Goal: Complete application form

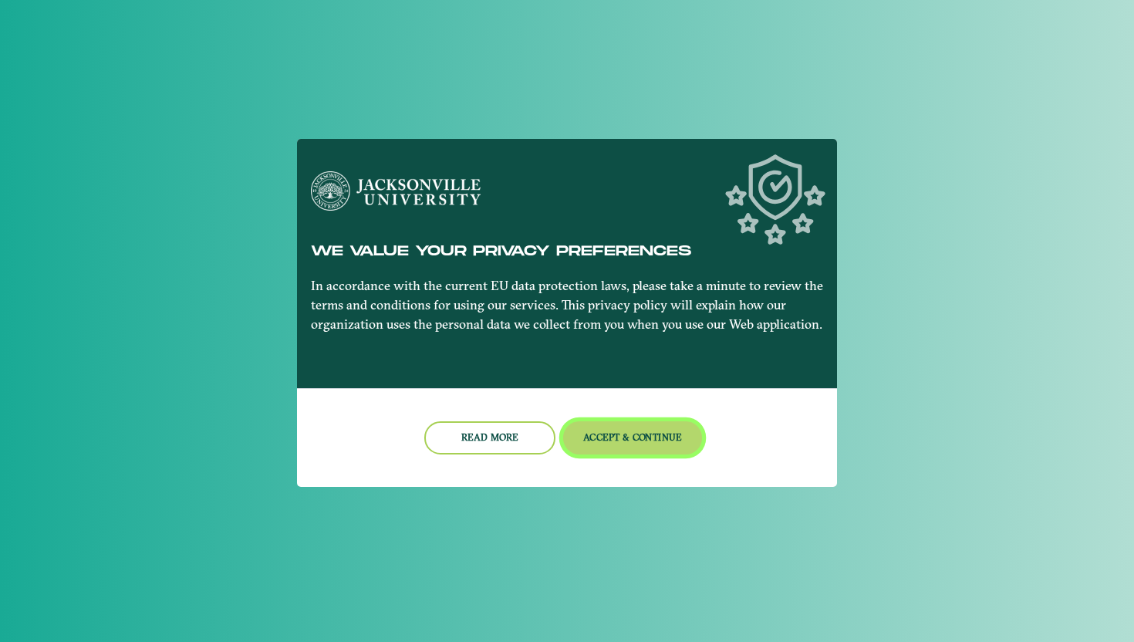
click at [632, 437] on button "Accept & Continue" at bounding box center [633, 437] width 140 height 33
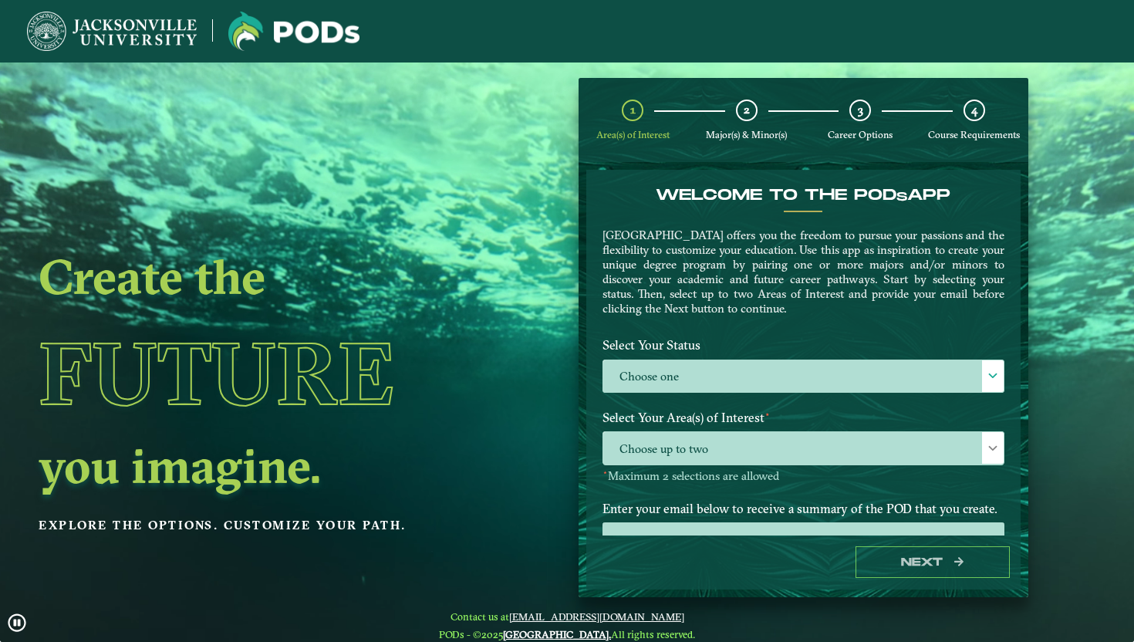
scroll to position [55, 0]
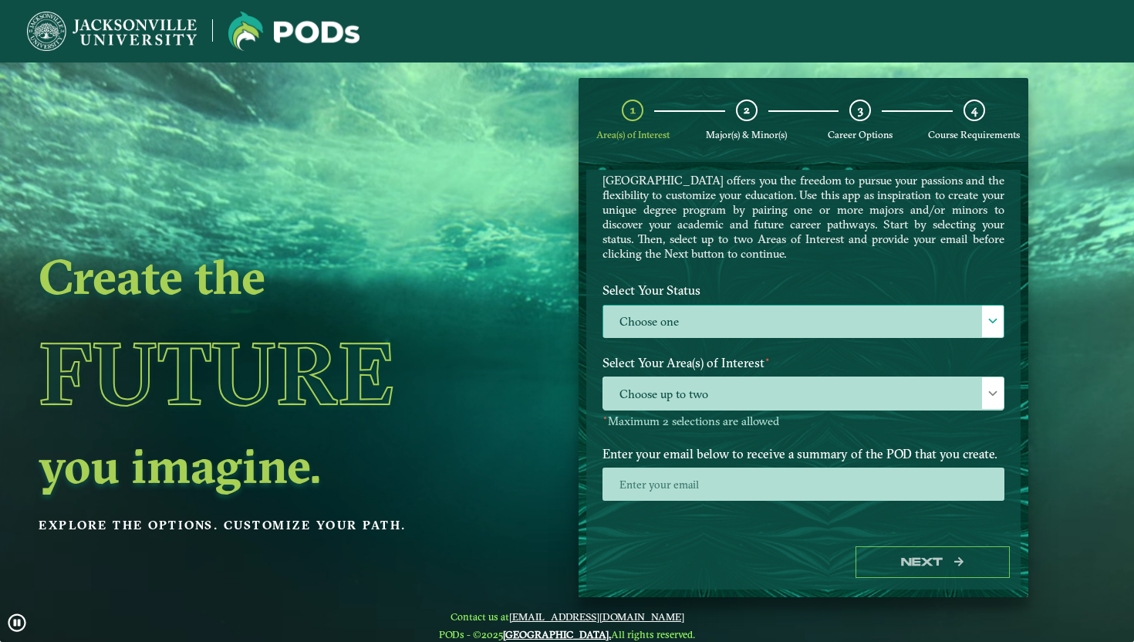
click at [685, 306] on label "Choose one" at bounding box center [803, 322] width 401 height 33
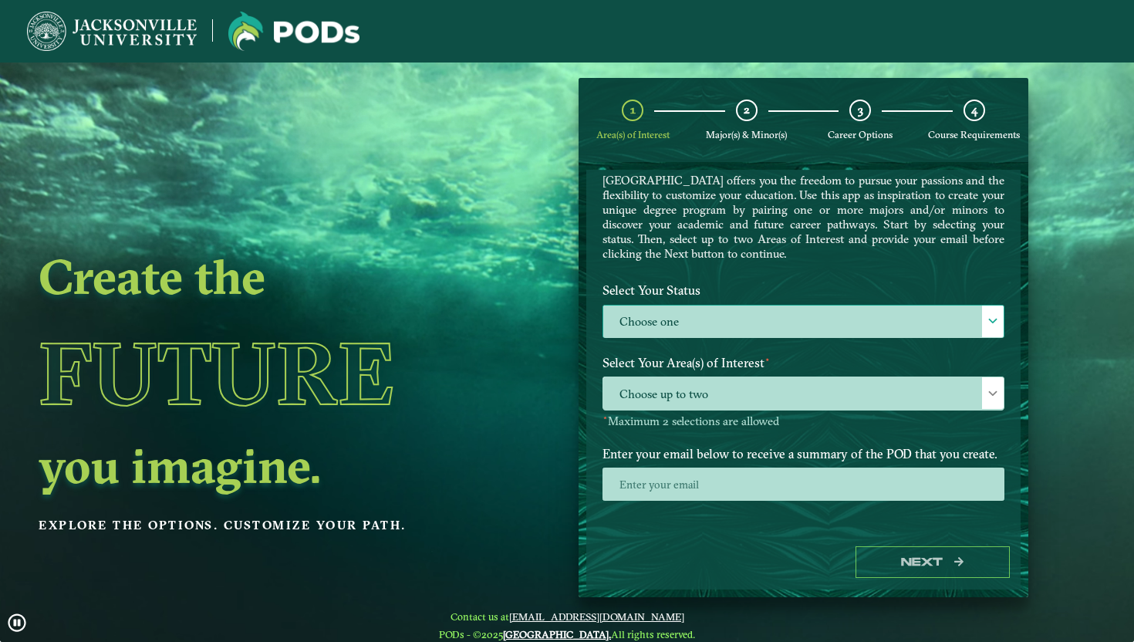
scroll to position [8, 63]
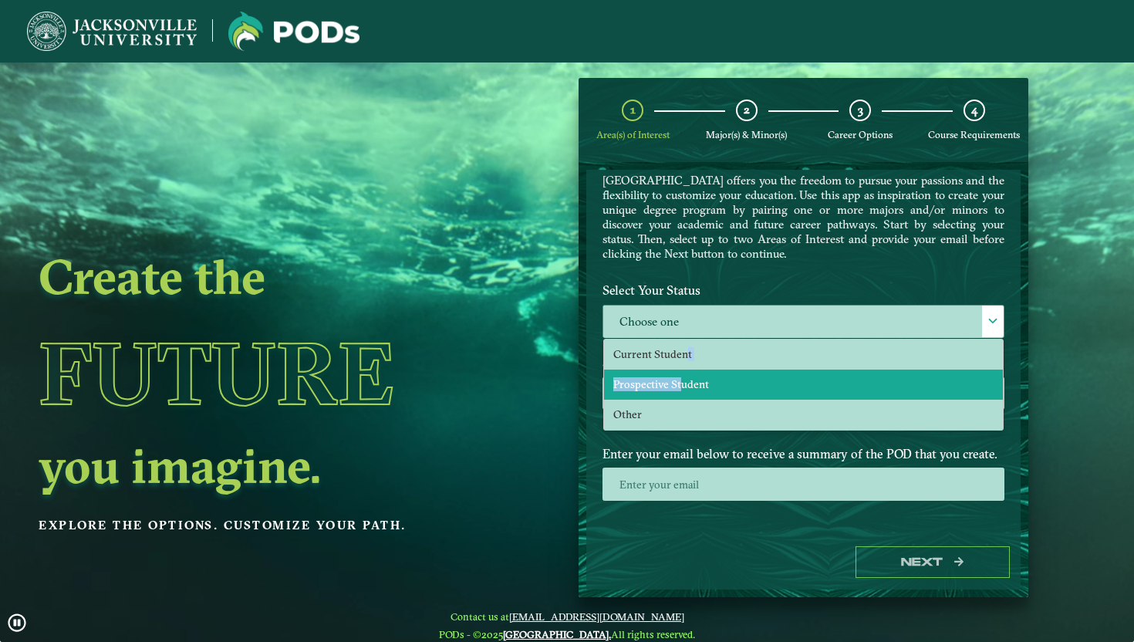
drag, startPoint x: 681, startPoint y: 357, endPoint x: 678, endPoint y: 381, distance: 24.1
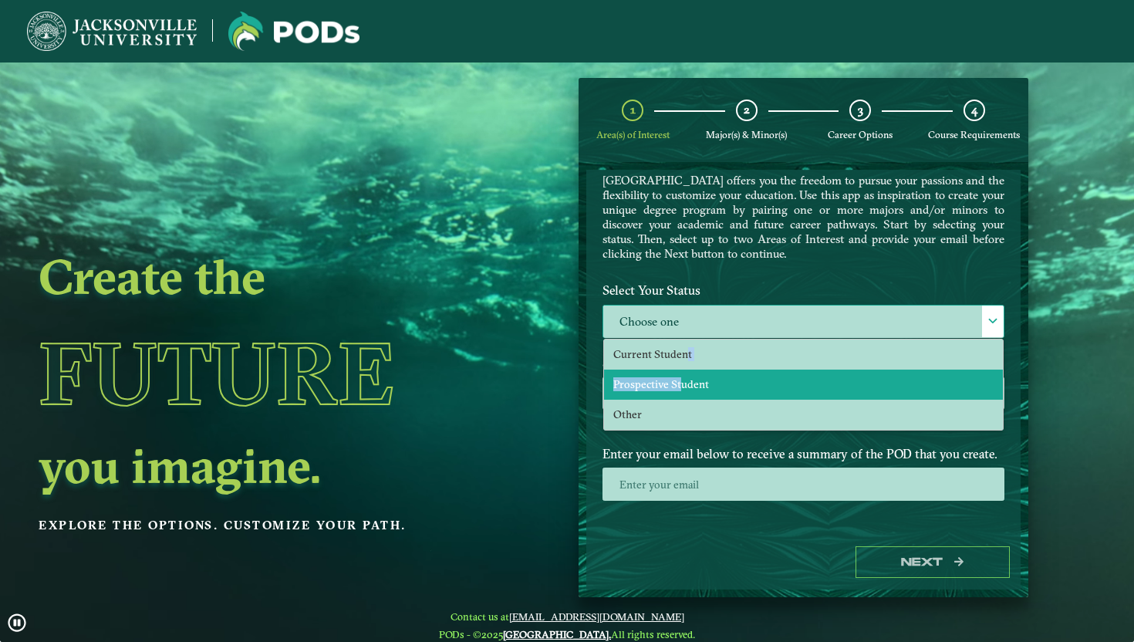
click at [678, 381] on ul "Current Student Prospective Student Other" at bounding box center [803, 385] width 399 height 90
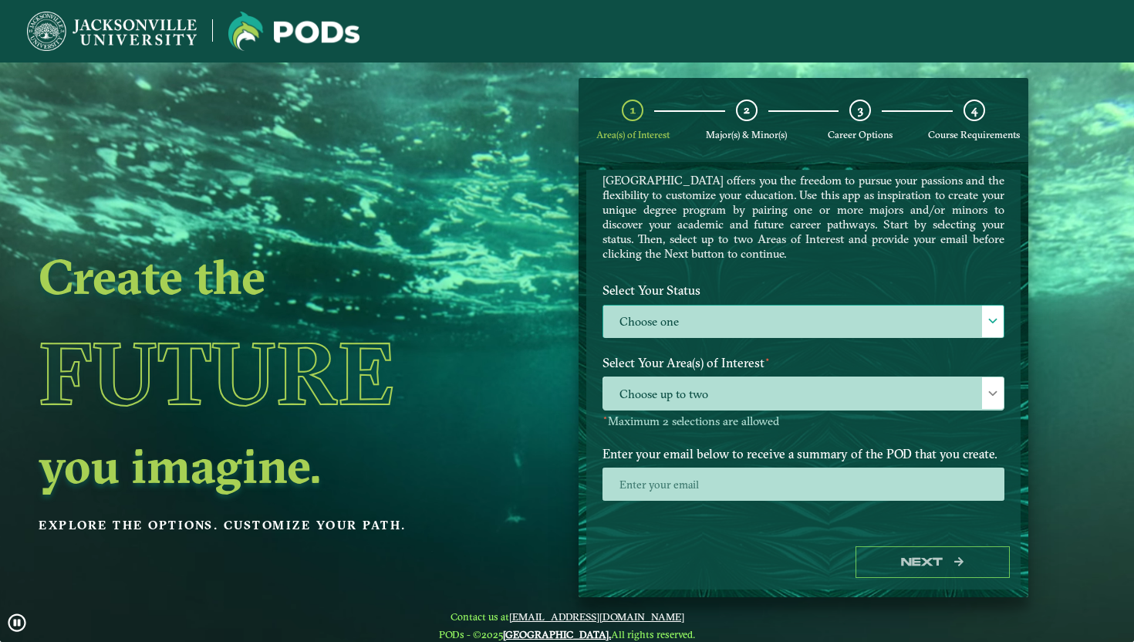
click at [678, 381] on span "Choose up to two" at bounding box center [803, 393] width 401 height 33
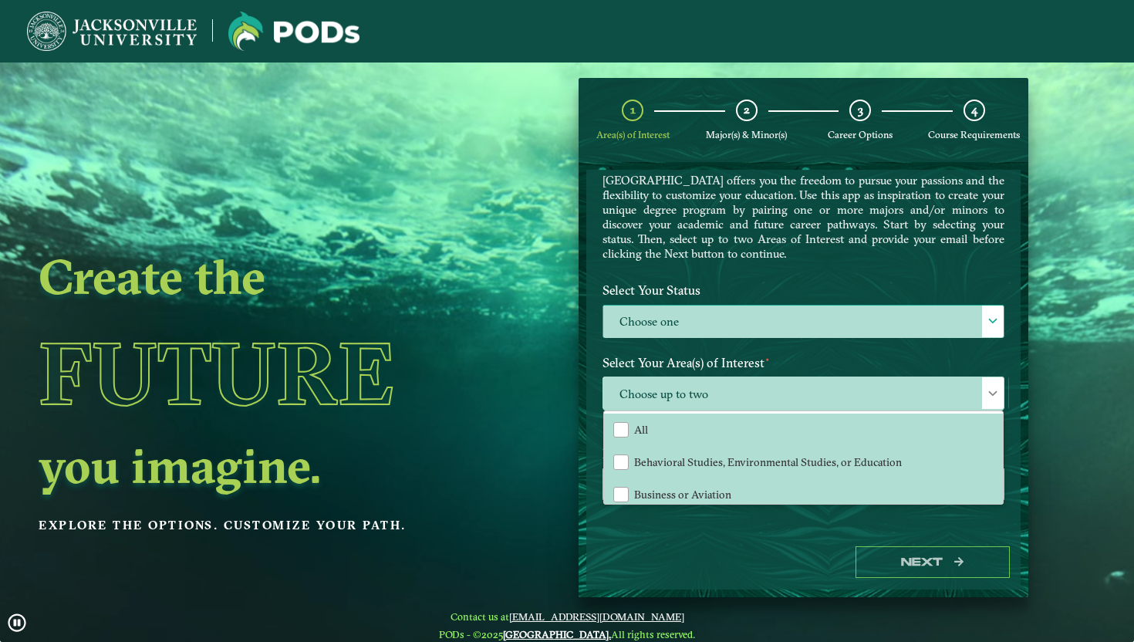
click at [703, 306] on label "Choose one" at bounding box center [803, 322] width 401 height 33
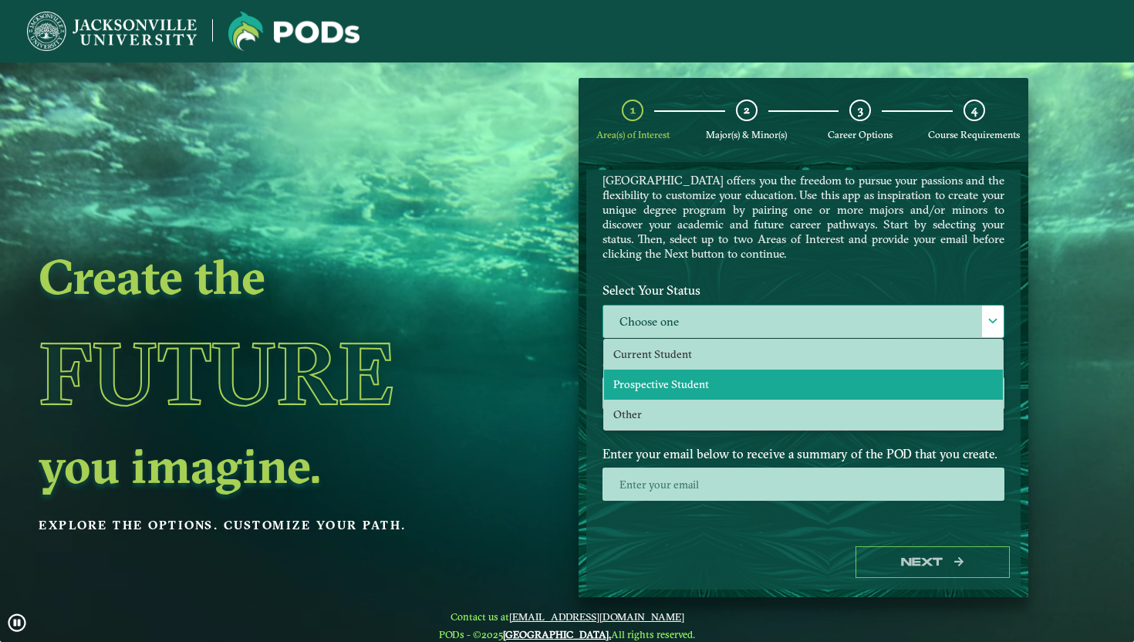
click at [683, 378] on span "Prospective Student" at bounding box center [662, 384] width 96 height 14
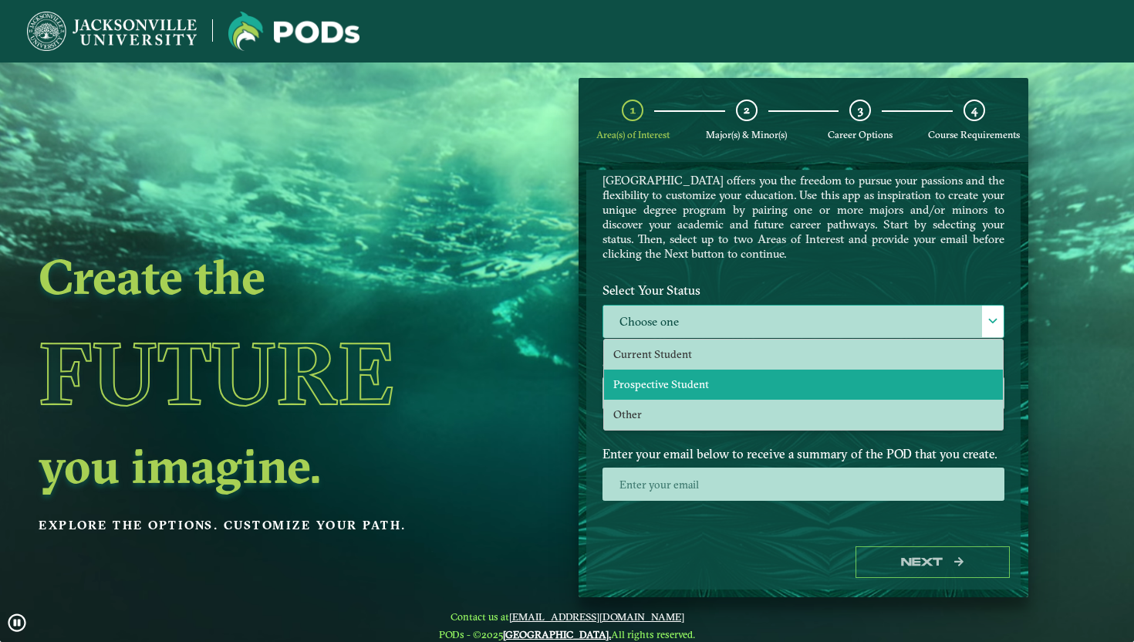
select select "[object Object]"
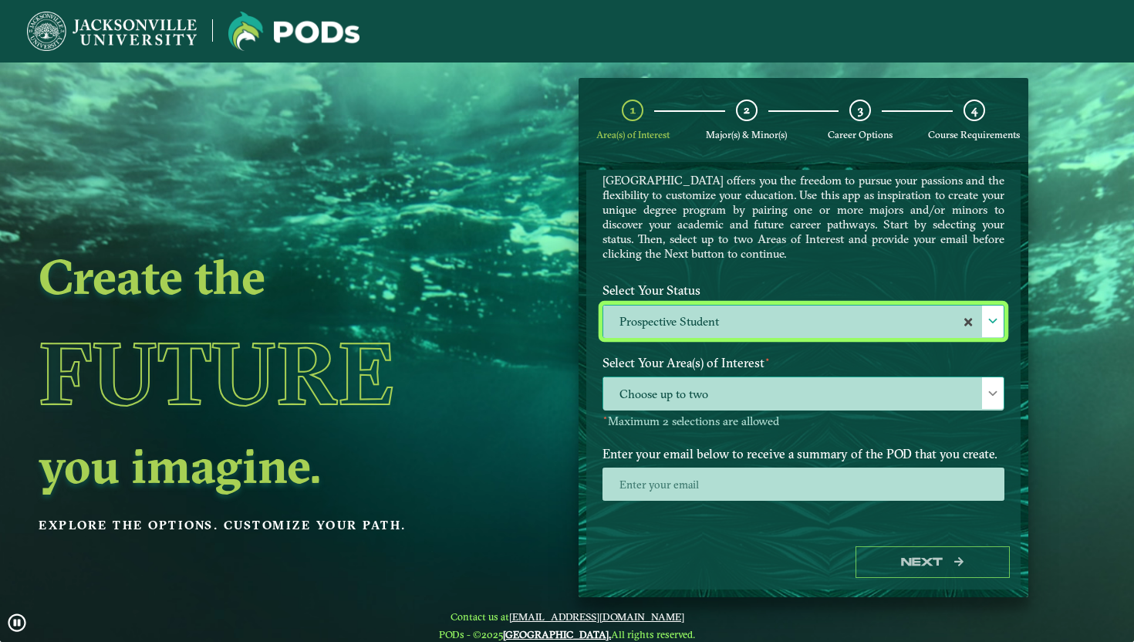
click at [683, 380] on span "Choose up to two" at bounding box center [803, 393] width 401 height 33
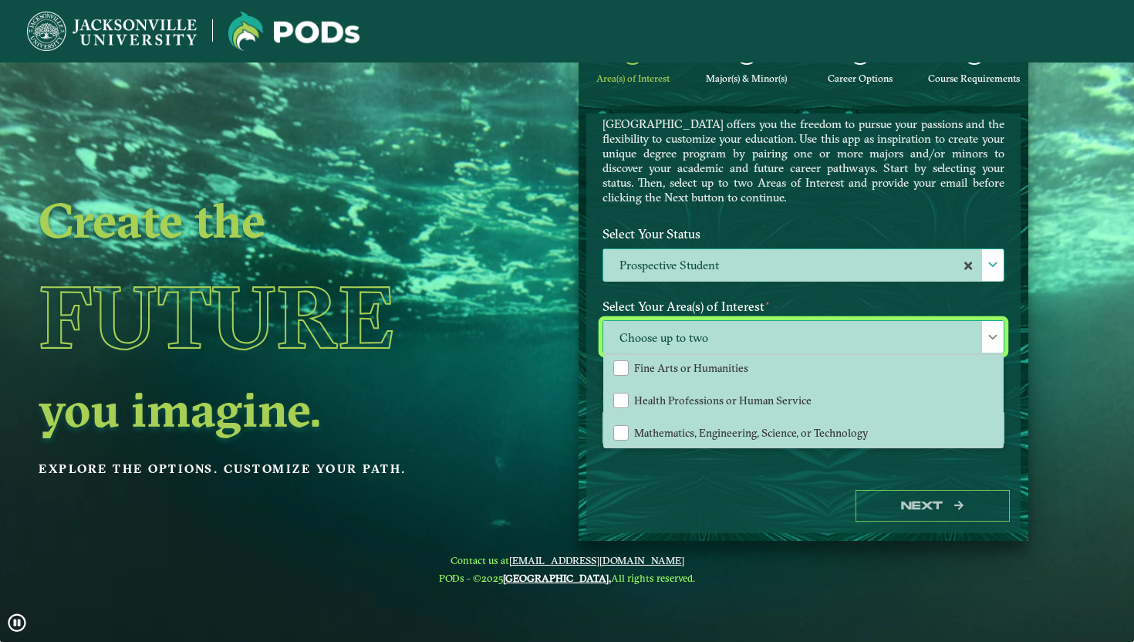
scroll to position [62, 0]
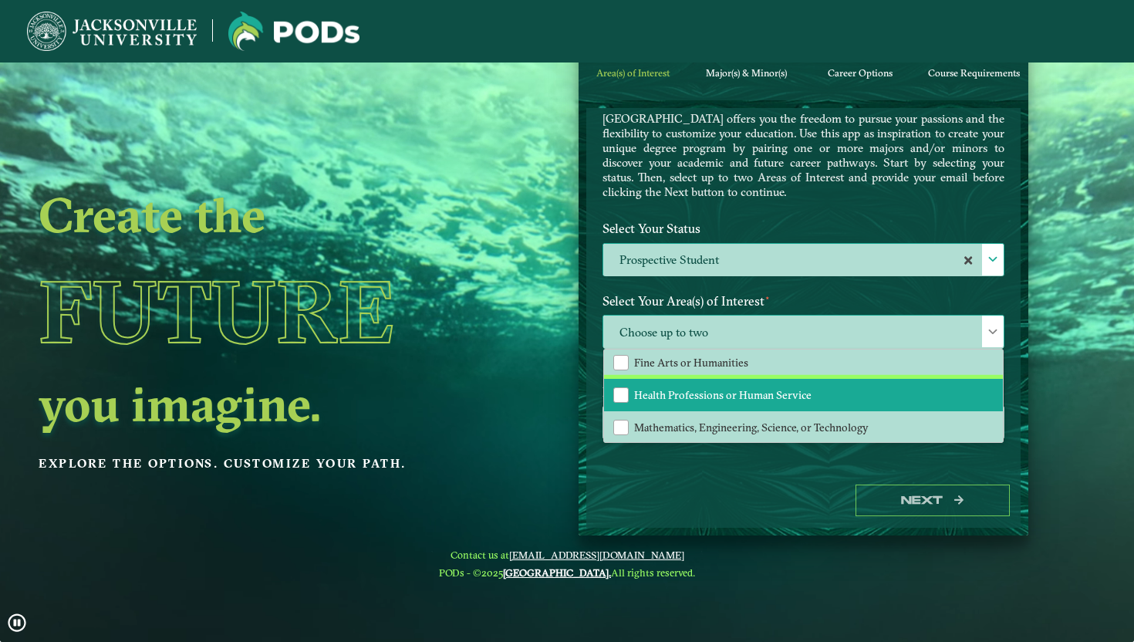
click at [724, 389] on span "Health Professions or Human Service" at bounding box center [722, 395] width 177 height 14
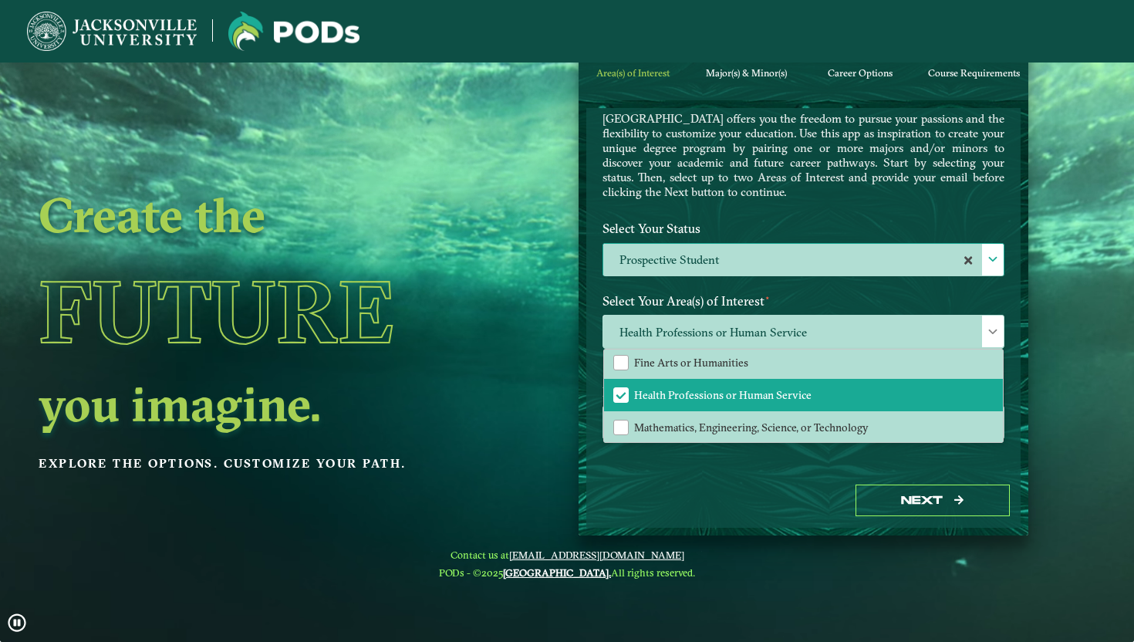
click at [712, 486] on div "Next" at bounding box center [804, 500] width 434 height 53
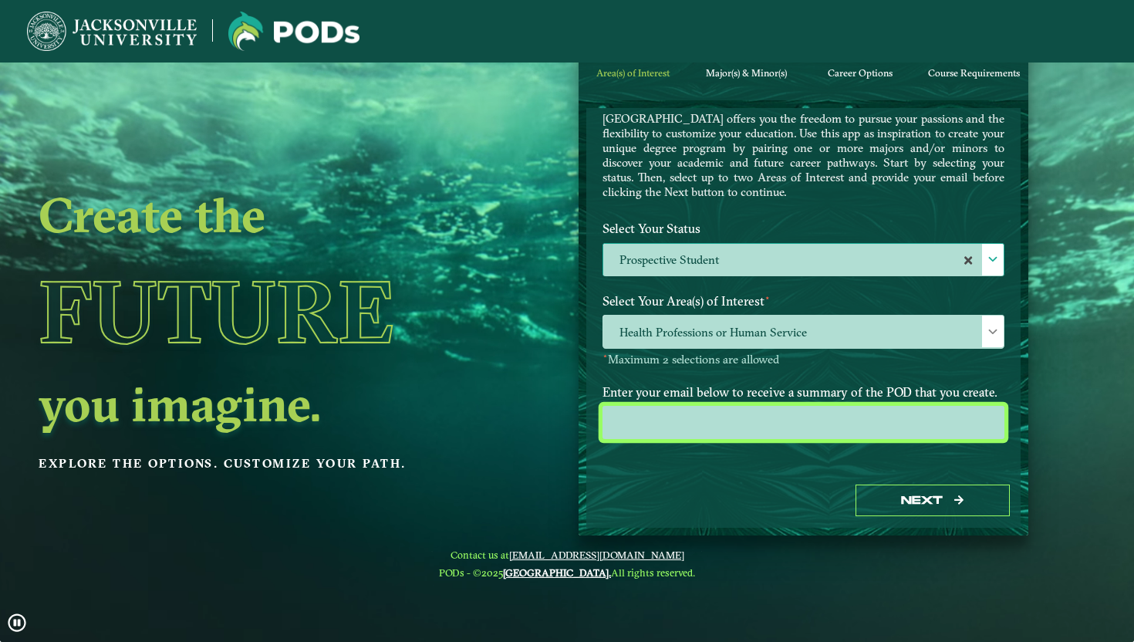
click at [722, 423] on input "email" at bounding box center [804, 422] width 402 height 33
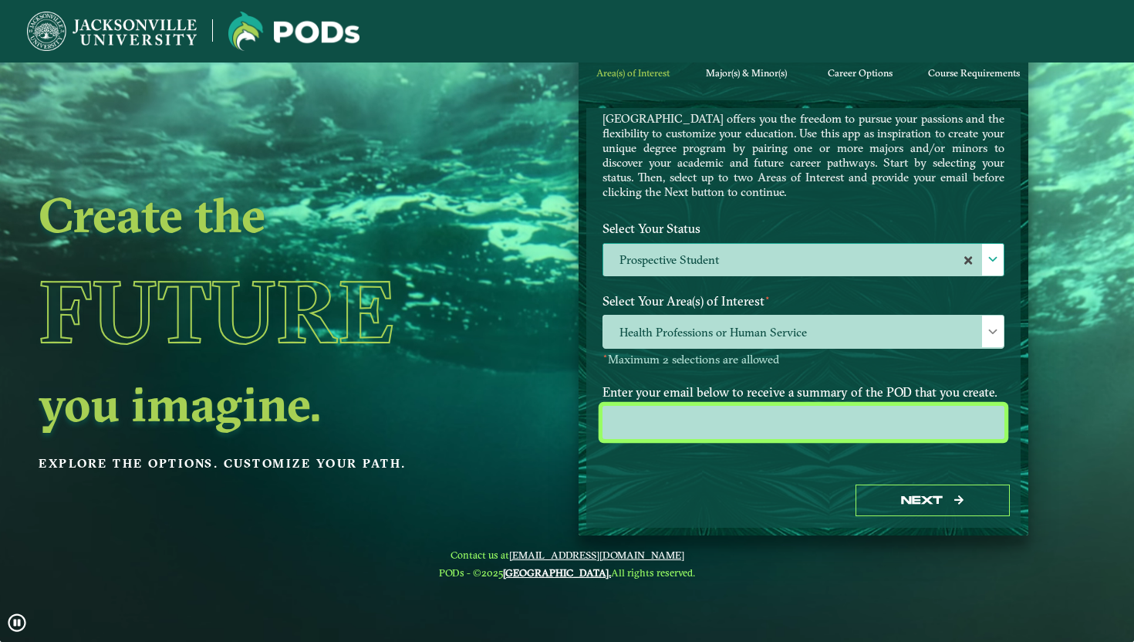
type input "[EMAIL_ADDRESS][DOMAIN_NAME]"
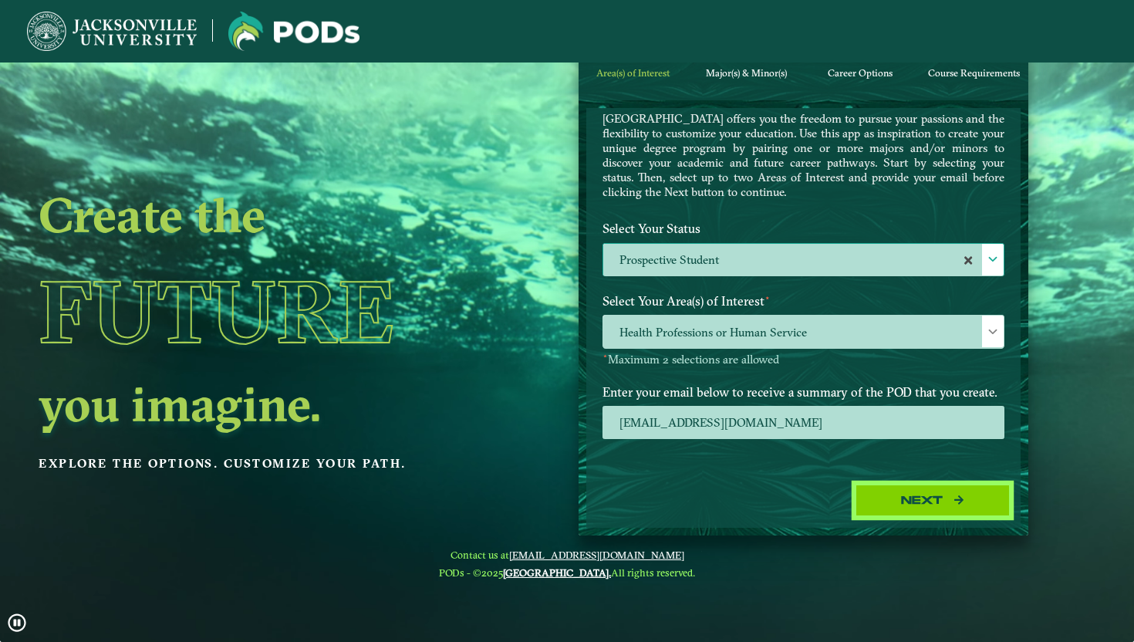
click at [904, 500] on button "Next" at bounding box center [933, 501] width 154 height 32
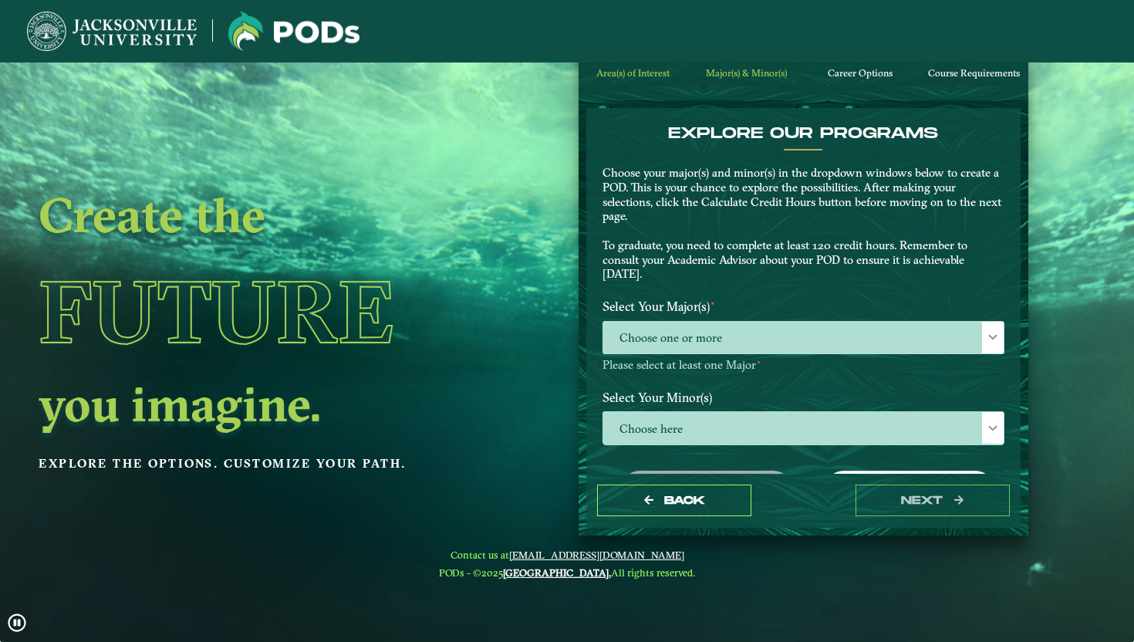
click at [692, 320] on label "Select Your Major(s) ⋆" at bounding box center [803, 306] width 425 height 29
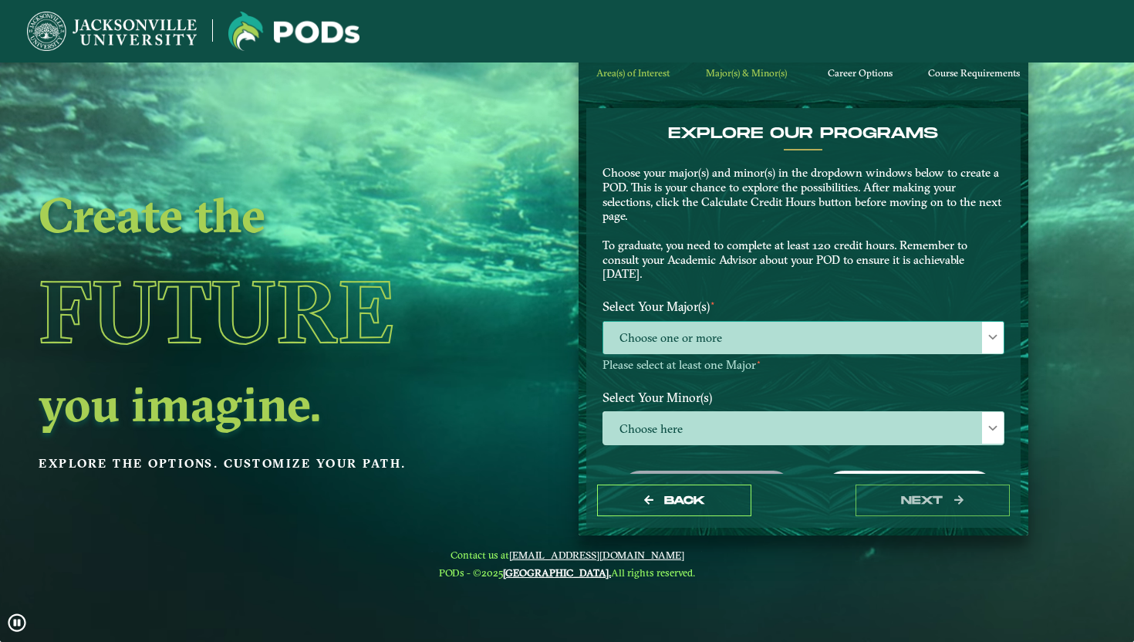
click at [698, 330] on span "Choose one or more" at bounding box center [803, 338] width 401 height 33
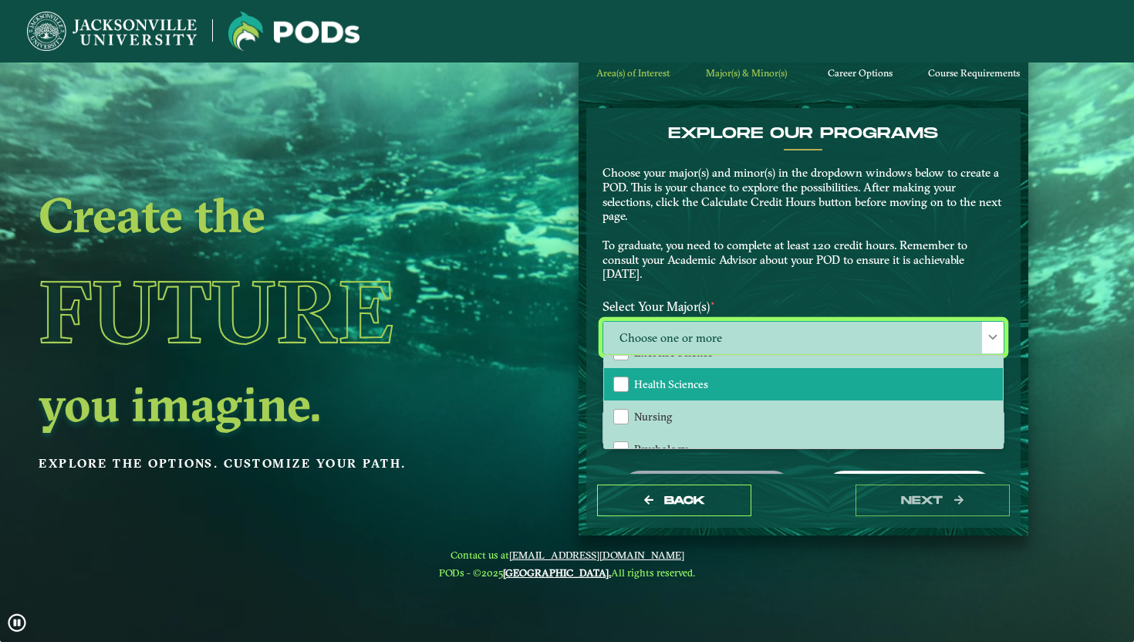
scroll to position [25, 0]
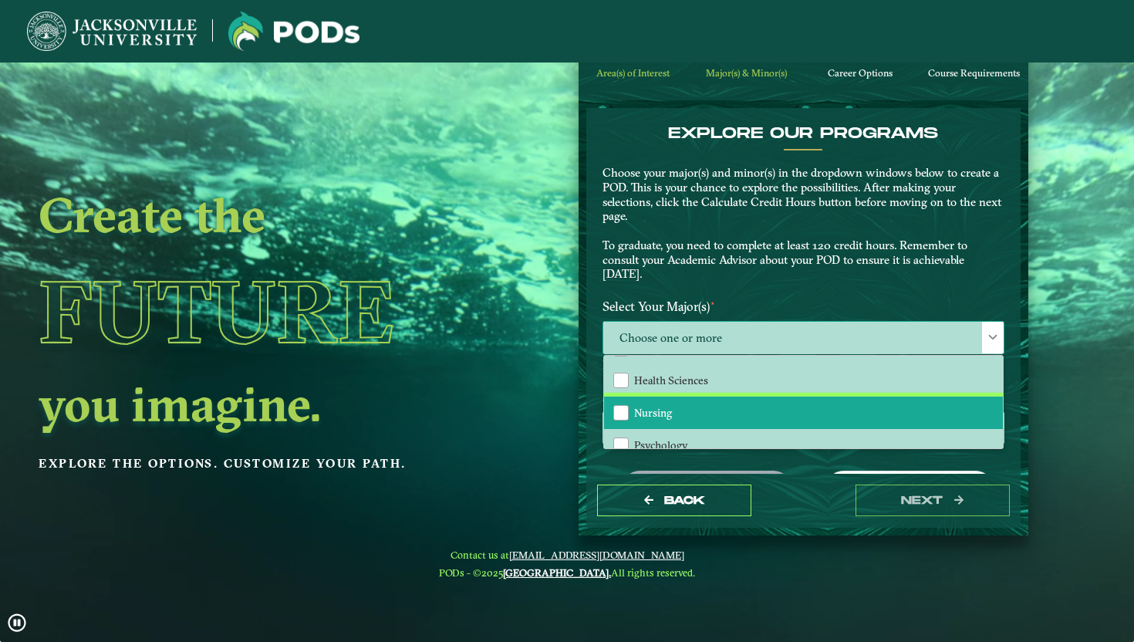
click at [701, 412] on li "Nursing" at bounding box center [803, 413] width 399 height 32
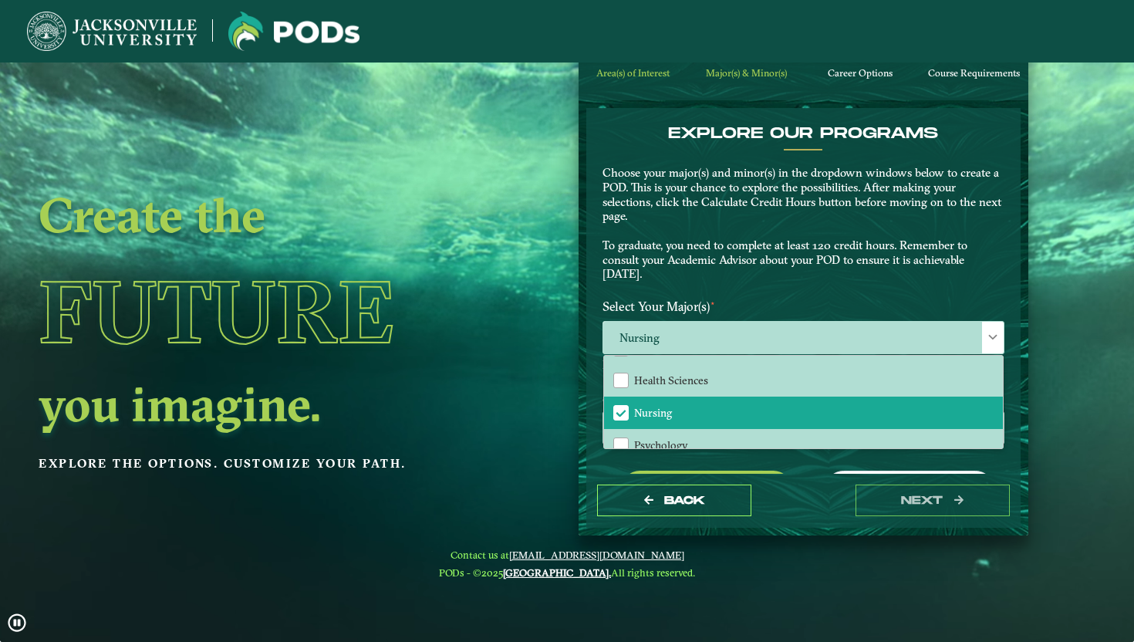
click at [764, 299] on label "Select Your Major(s) ⋆" at bounding box center [803, 306] width 425 height 29
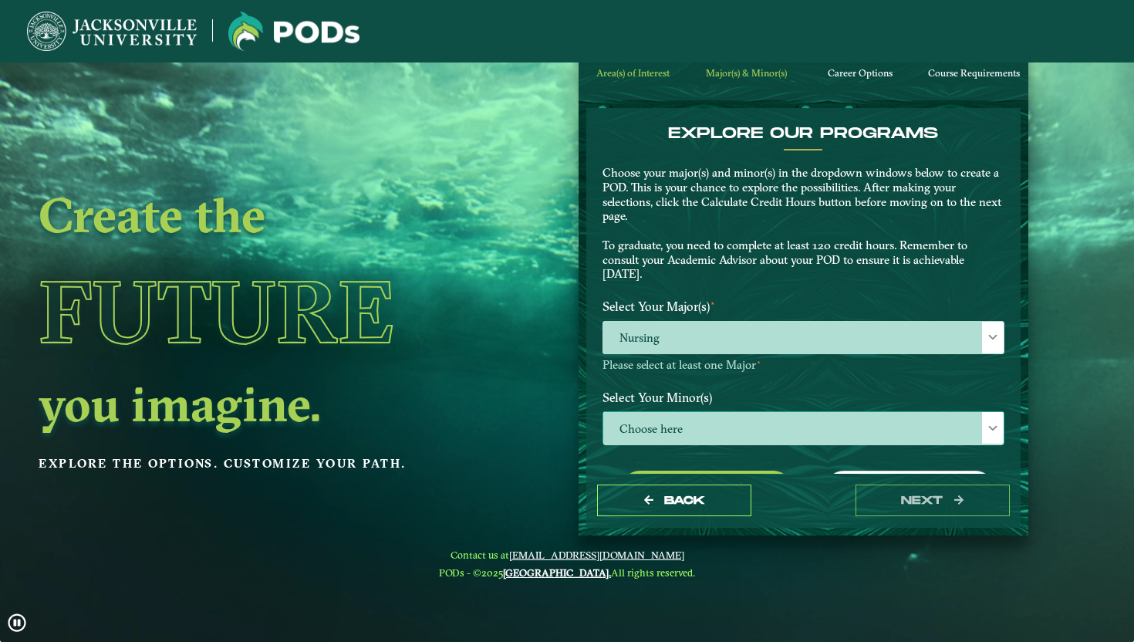
click at [708, 429] on span "Choose here" at bounding box center [803, 428] width 401 height 33
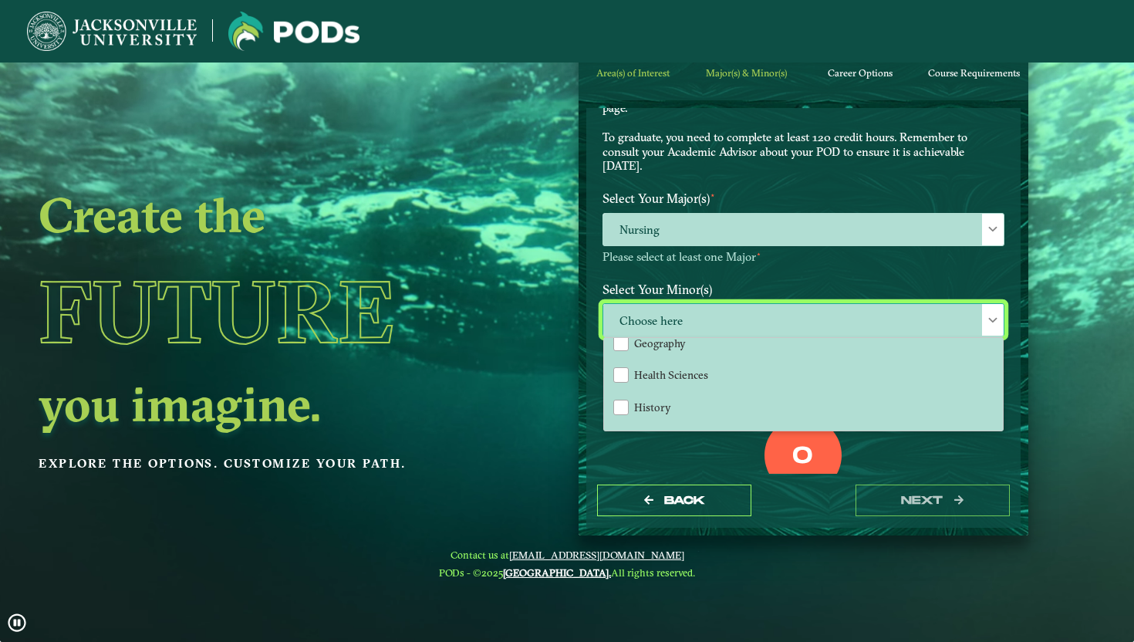
scroll to position [859, 0]
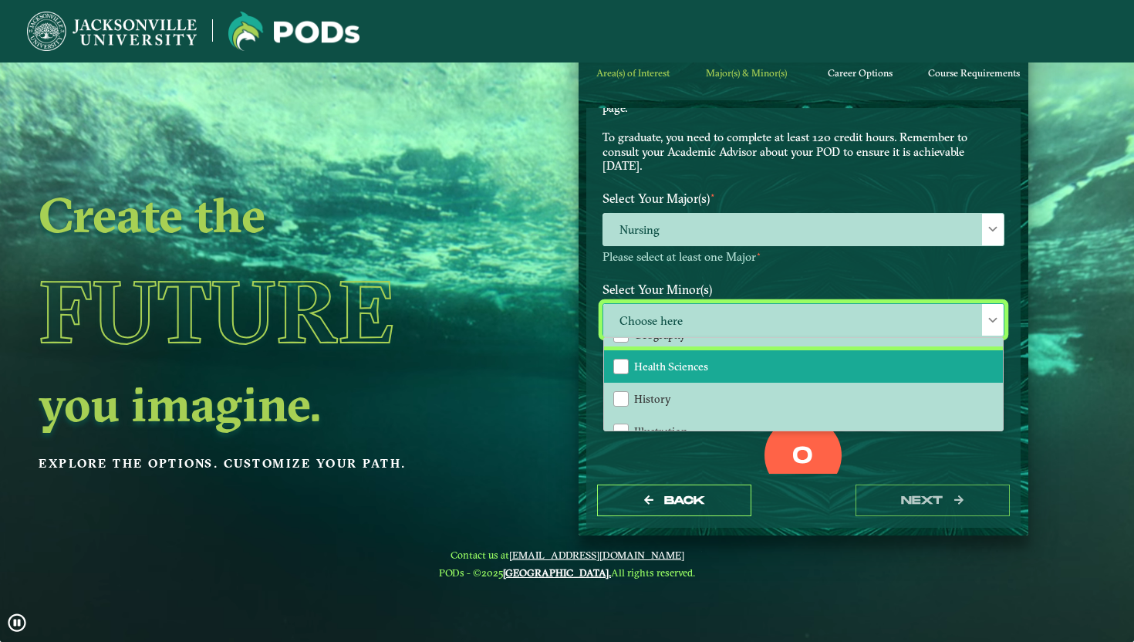
click at [718, 367] on li "Health Sciences" at bounding box center [803, 366] width 399 height 32
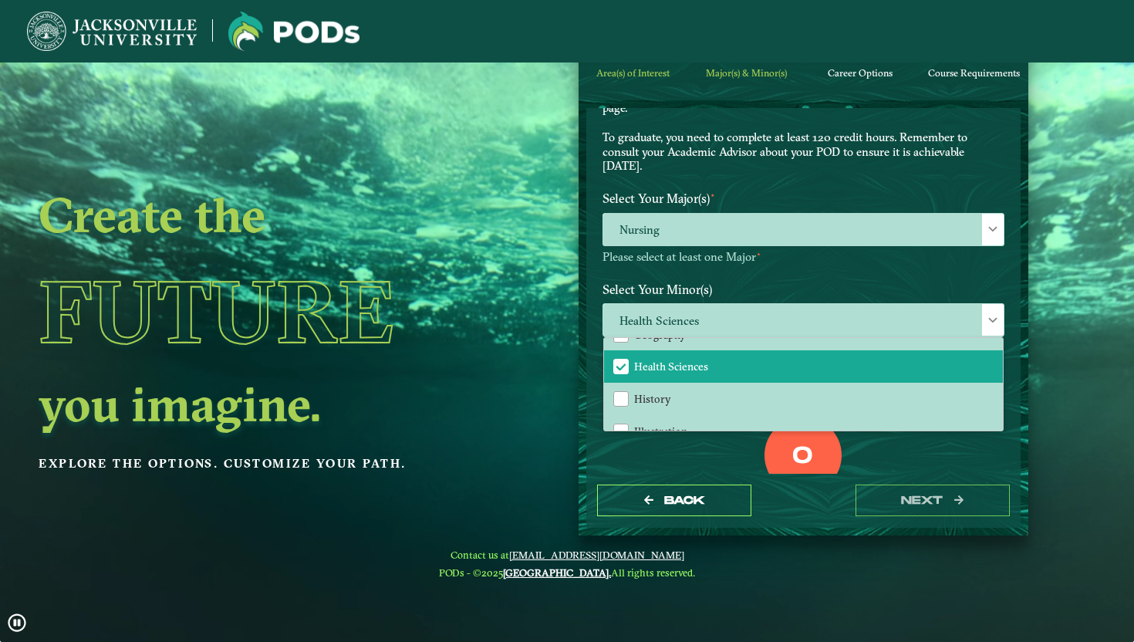
click at [712, 458] on div "0 Total Credit Hours" at bounding box center [803, 482] width 425 height 131
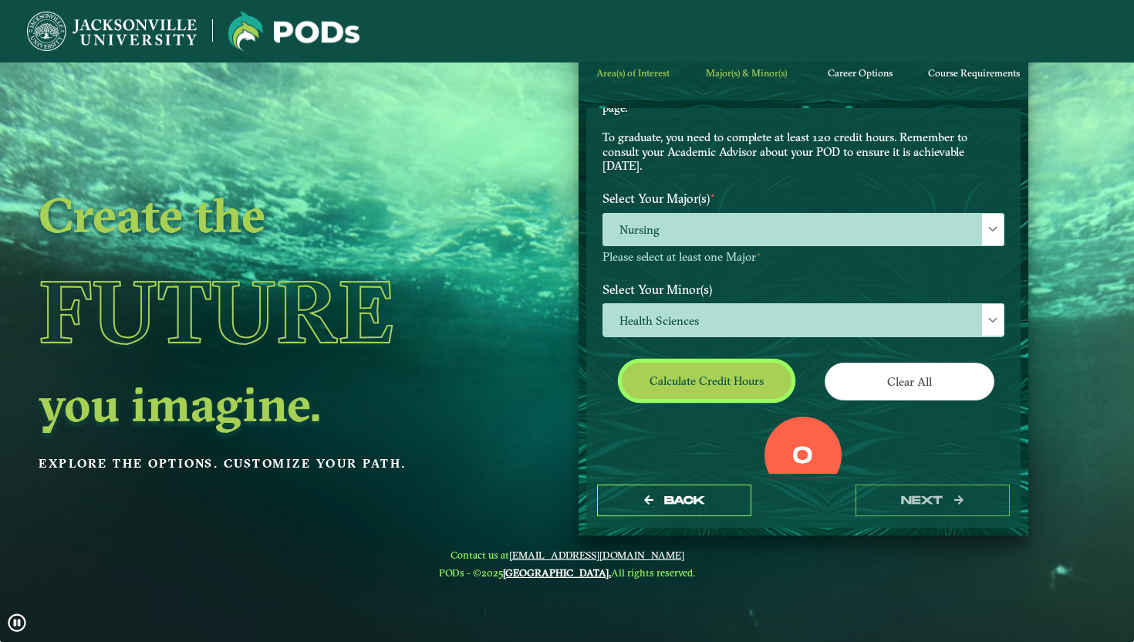
click at [752, 384] on button "Calculate credit hours" at bounding box center [707, 381] width 170 height 36
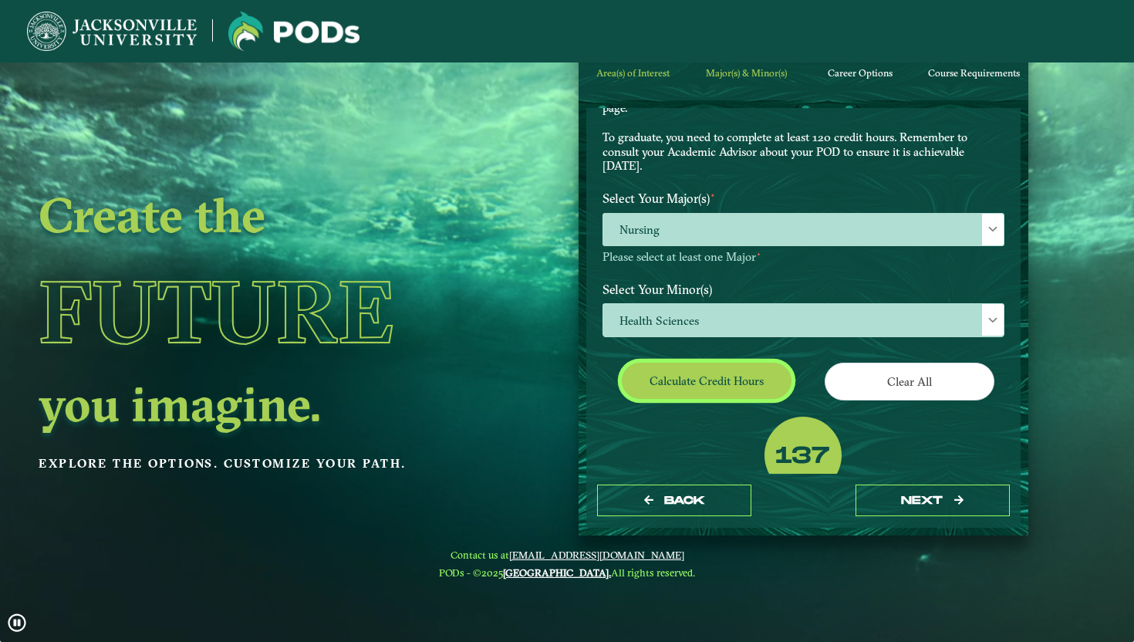
scroll to position [152, 0]
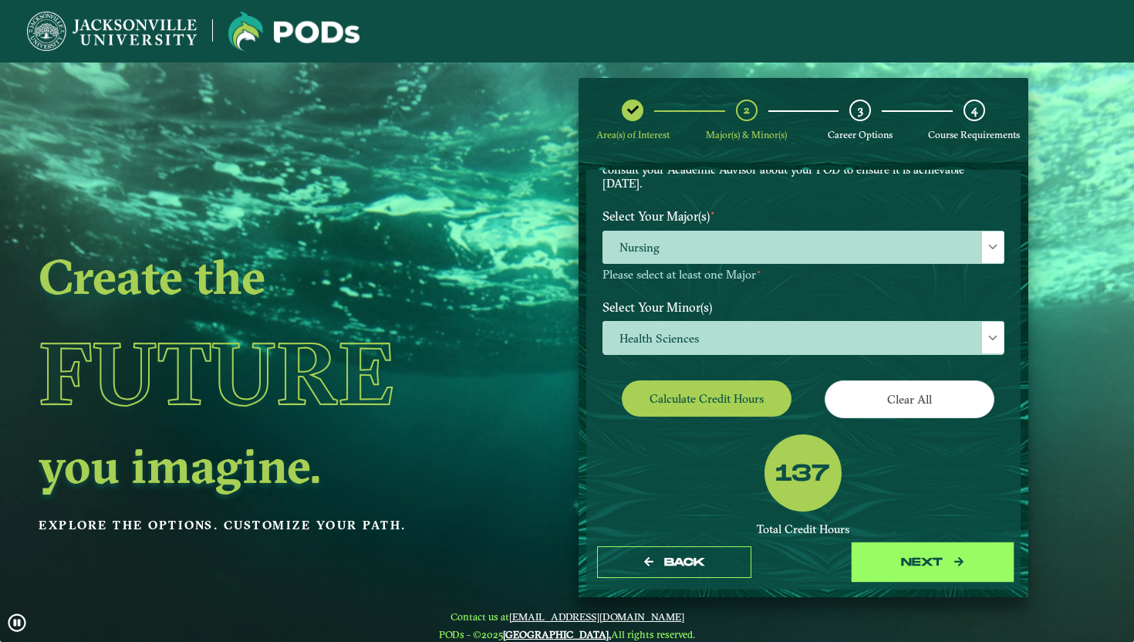
click at [892, 566] on button "next" at bounding box center [933, 562] width 154 height 32
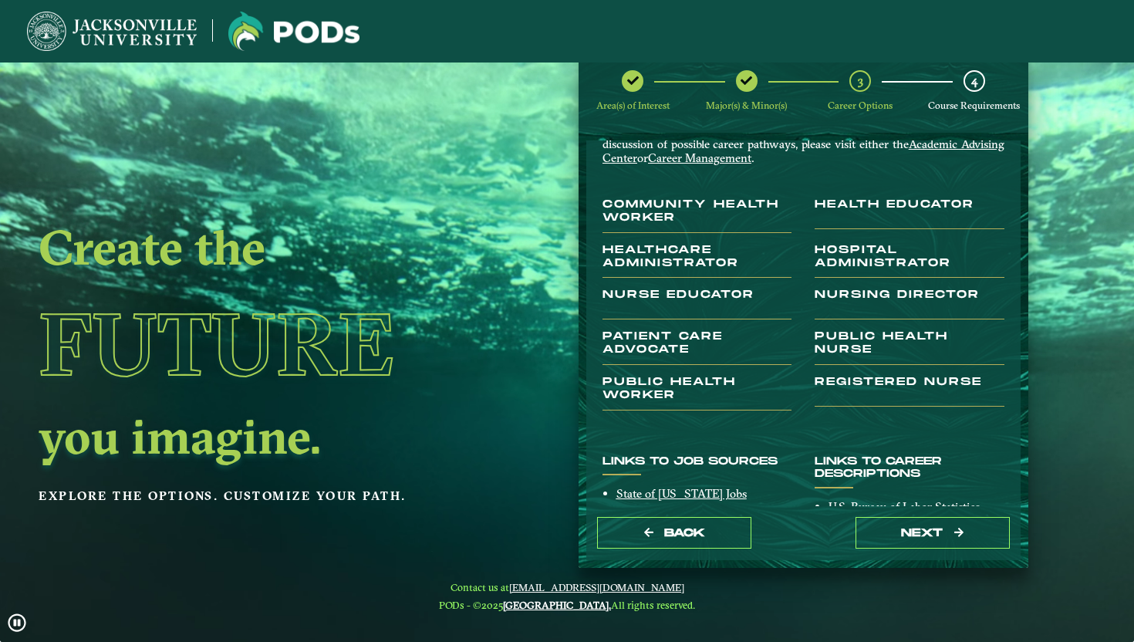
scroll to position [66, 0]
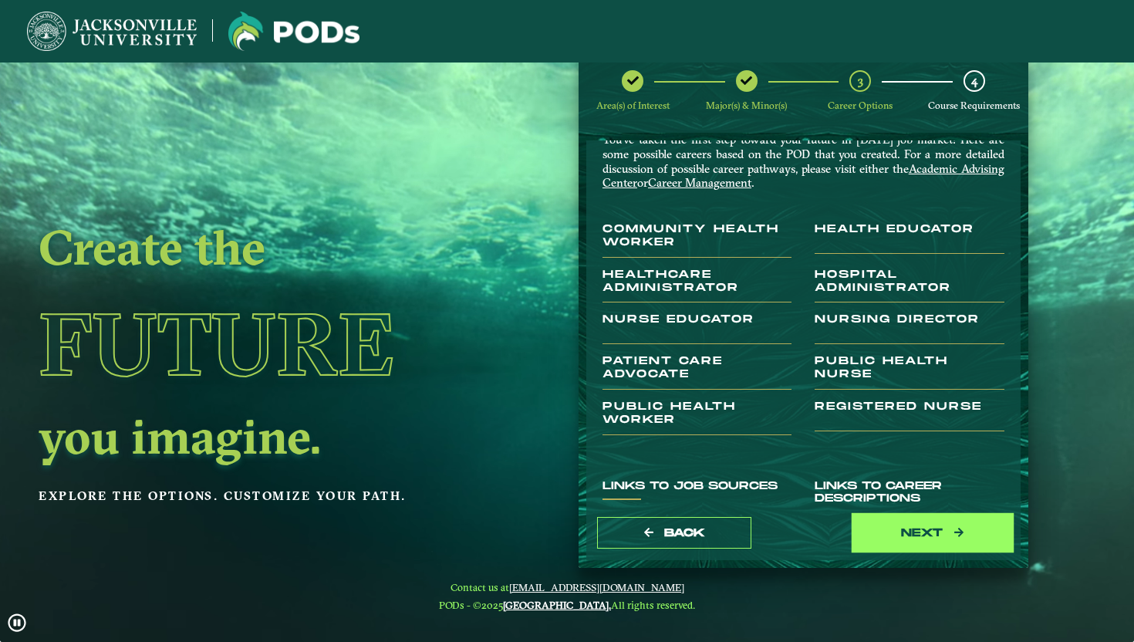
click at [927, 544] on button "next" at bounding box center [933, 533] width 154 height 32
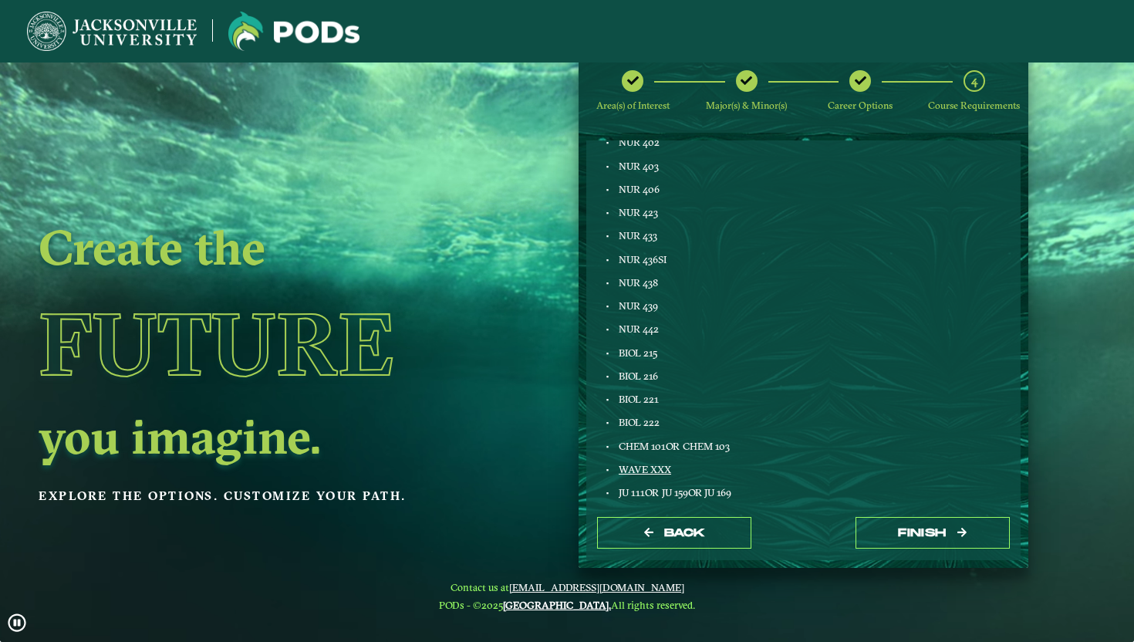
scroll to position [921, 0]
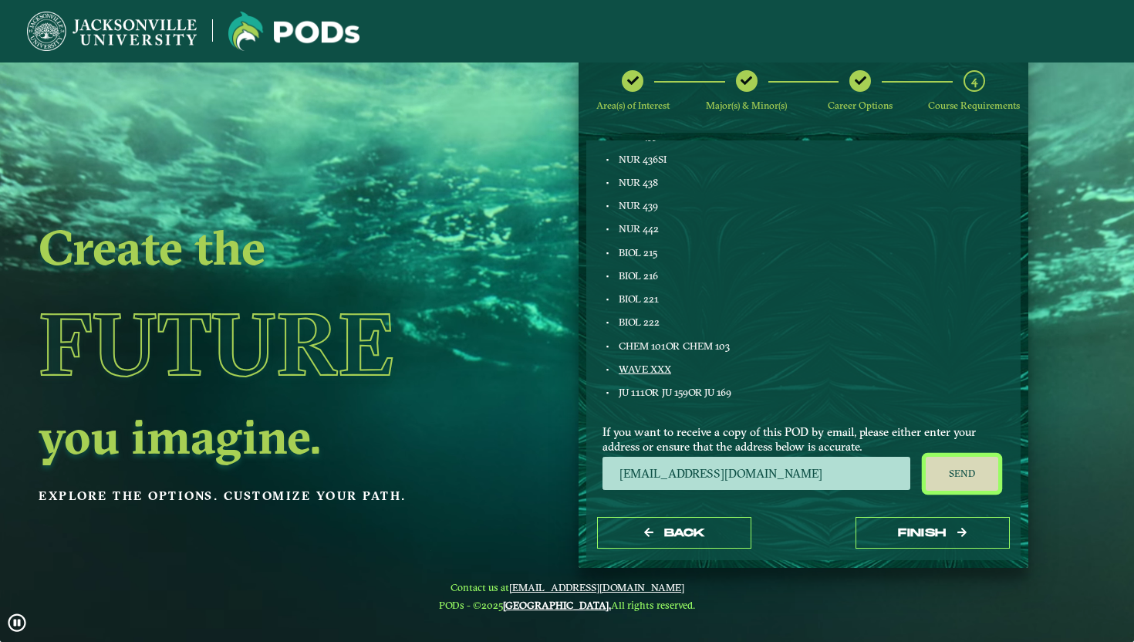
click at [956, 479] on button "Send" at bounding box center [962, 474] width 73 height 34
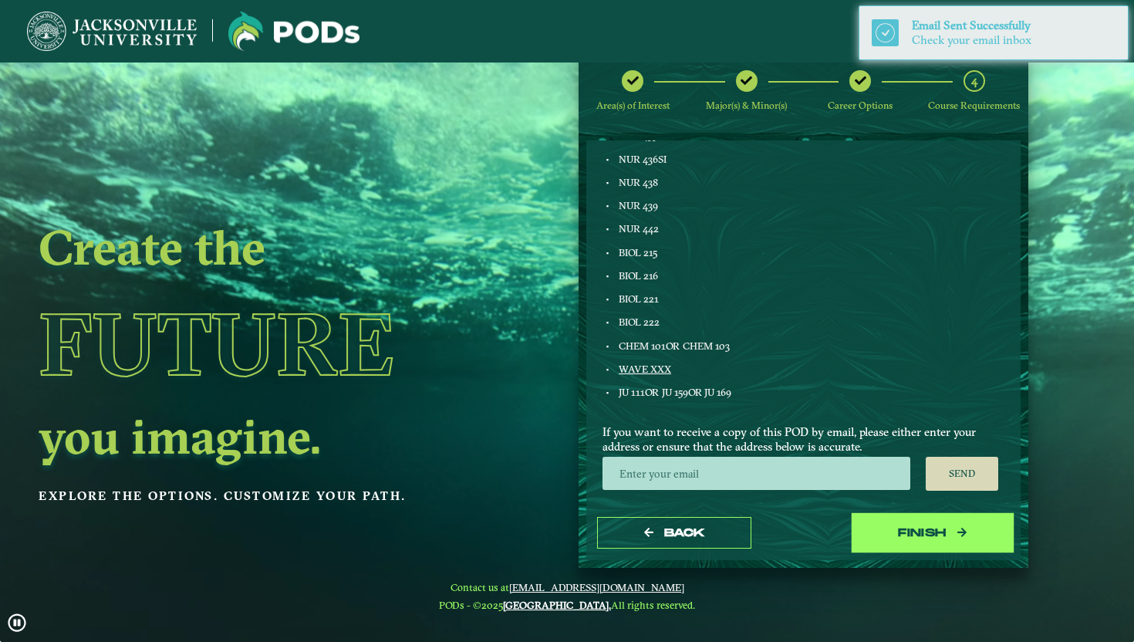
click at [913, 543] on button "Finish" at bounding box center [933, 533] width 154 height 32
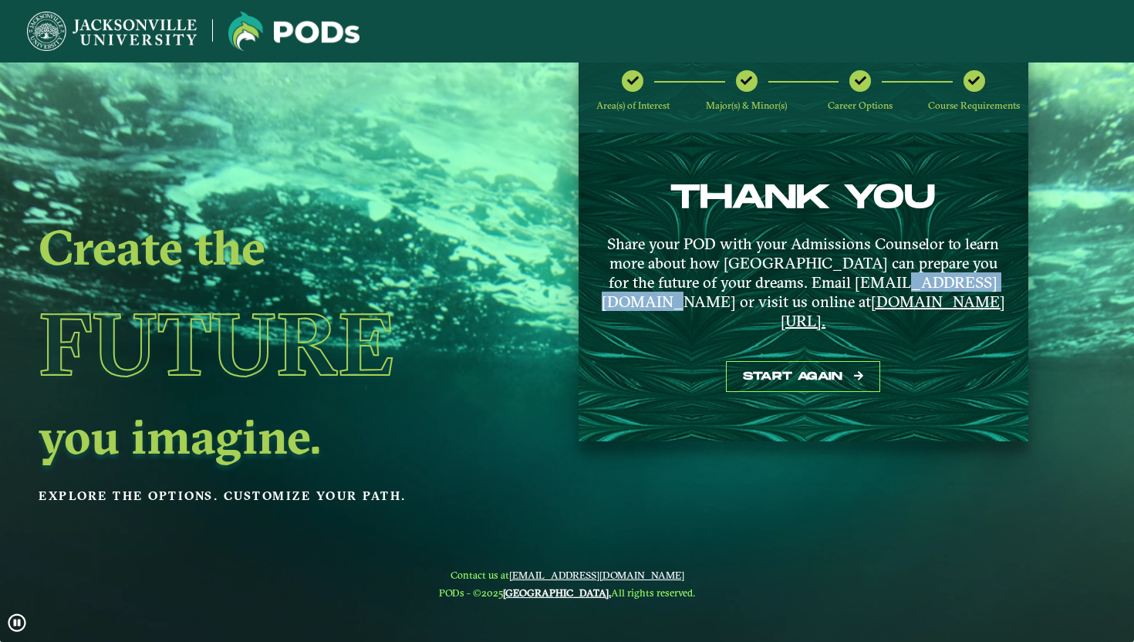
drag, startPoint x: 950, startPoint y: 286, endPoint x: 821, endPoint y: 280, distance: 129.0
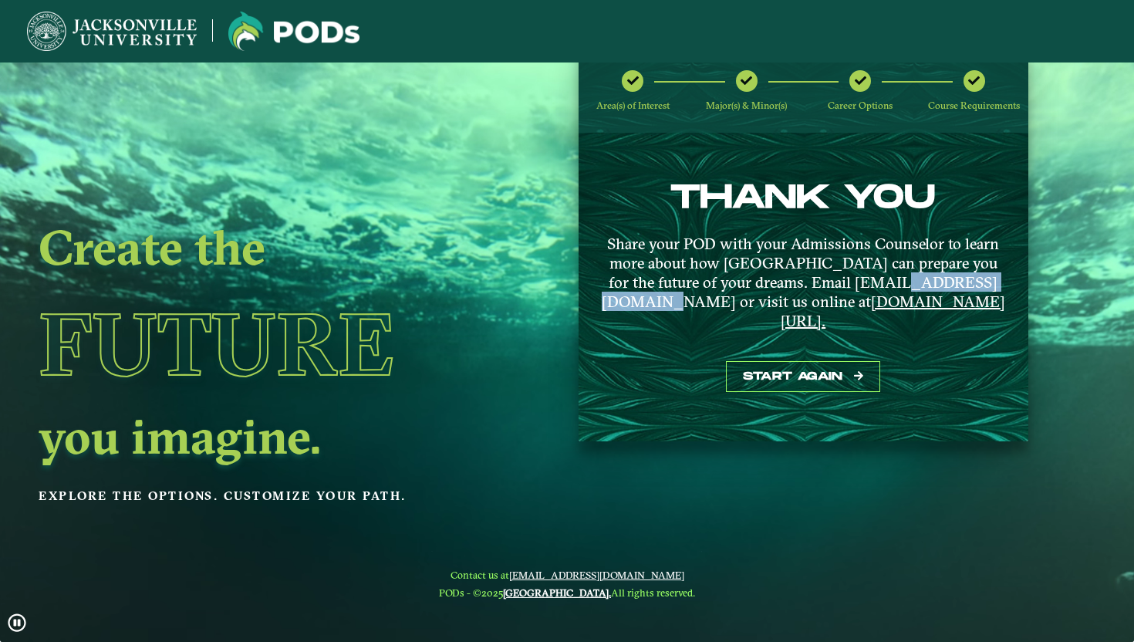
click at [821, 280] on p "Share your POD with your Admissions Counselor to learn more about how [GEOGRAPH…" at bounding box center [803, 282] width 411 height 96
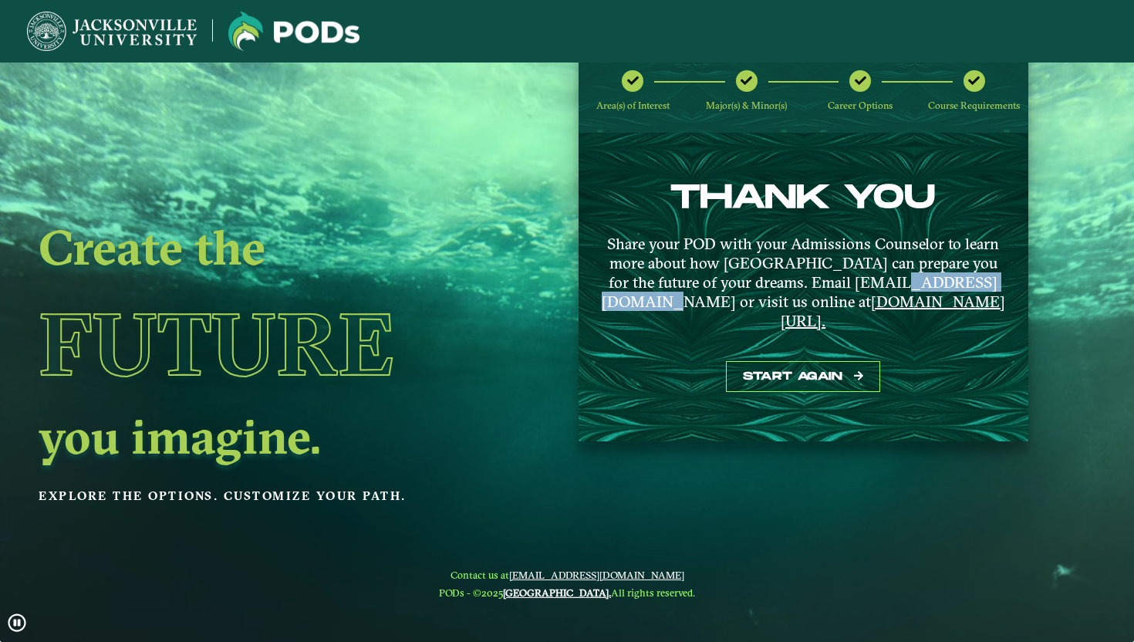
copy p "[EMAIL_ADDRESS][DOMAIN_NAME]"
